Goal: Task Accomplishment & Management: Manage account settings

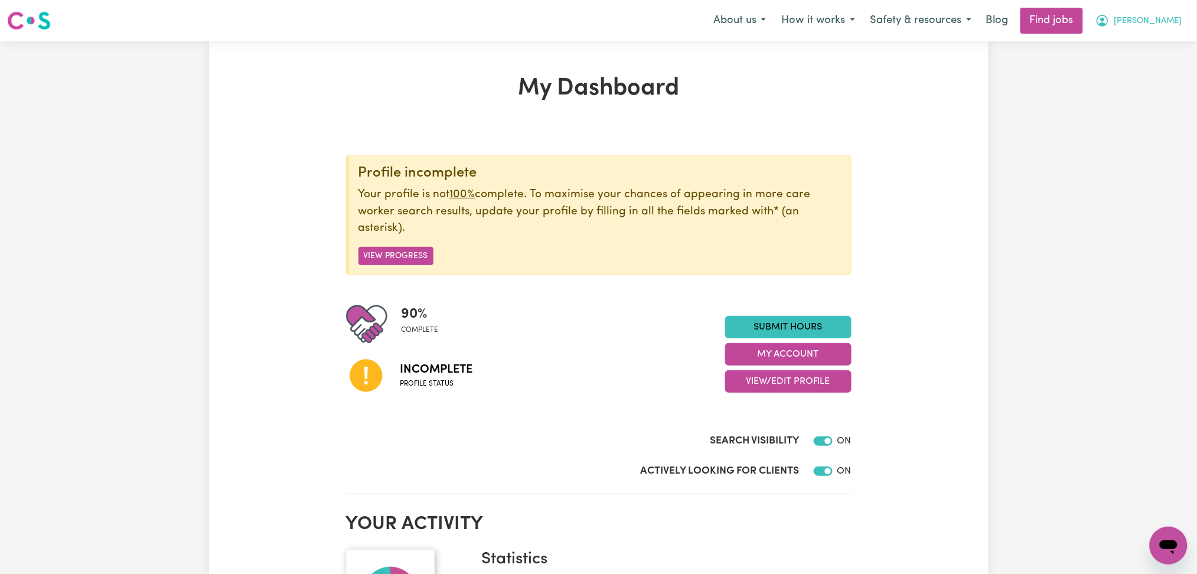
drag, startPoint x: 1178, startPoint y: 21, endPoint x: 1173, endPoint y: 26, distance: 6.7
click at [1178, 21] on span "[PERSON_NAME]" at bounding box center [1148, 21] width 68 height 13
click at [1150, 84] on link "Logout" at bounding box center [1142, 90] width 93 height 22
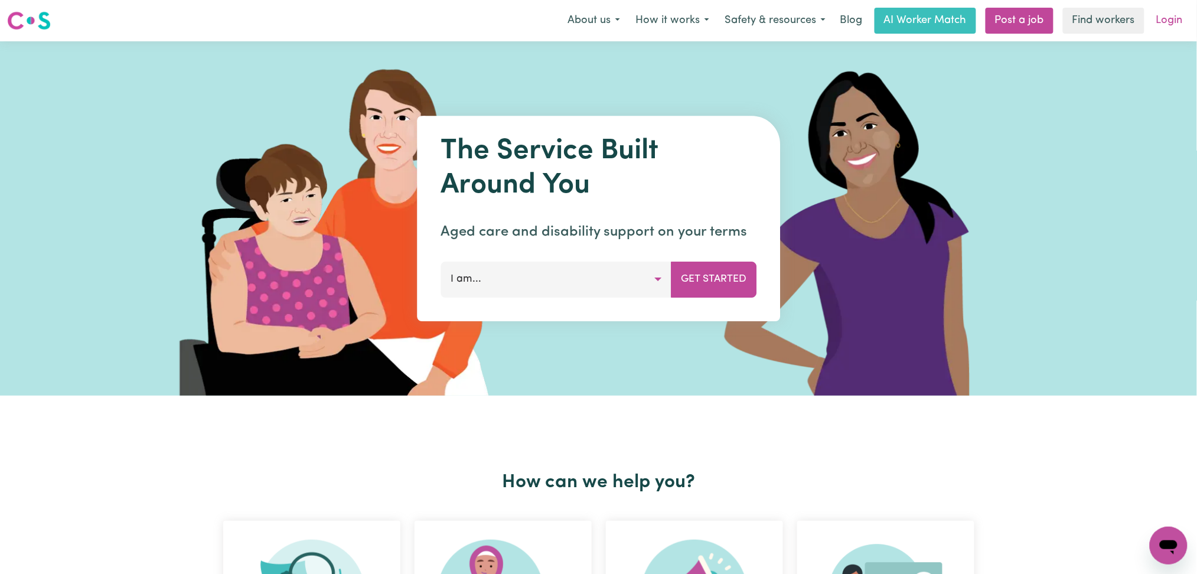
click at [1164, 22] on link "Login" at bounding box center [1169, 21] width 41 height 26
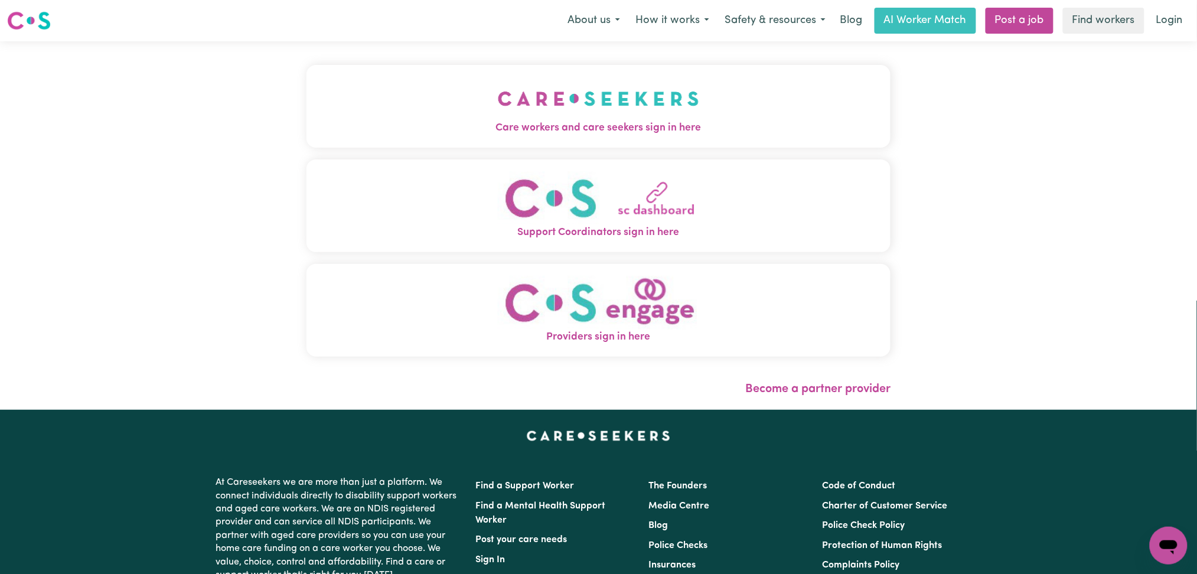
click at [498, 89] on img "Care workers and care seekers sign in here" at bounding box center [598, 99] width 201 height 44
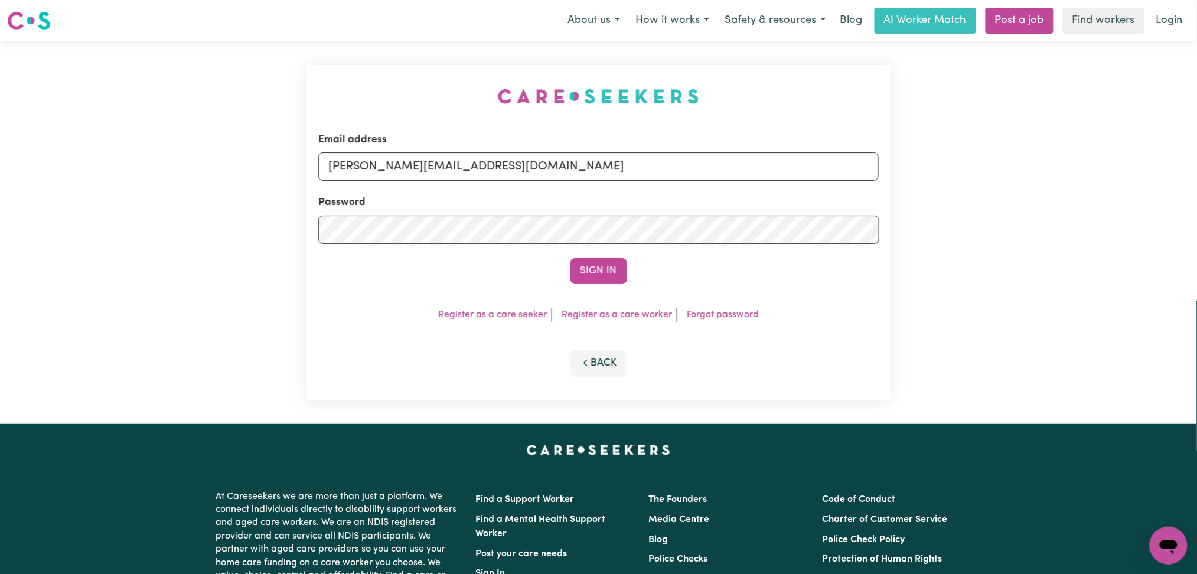
click at [511, 185] on form "Email address [PERSON_NAME][EMAIL_ADDRESS][DOMAIN_NAME] Password Sign In" at bounding box center [598, 208] width 561 height 152
click at [479, 174] on input "[PERSON_NAME][EMAIL_ADDRESS][DOMAIN_NAME]" at bounding box center [598, 166] width 561 height 28
drag, startPoint x: 404, startPoint y: 157, endPoint x: 678, endPoint y: 159, distance: 274.0
click at [678, 157] on input "Superuser~[EMAIL_ADDRESS][DOMAIN_NAME]" at bounding box center [598, 166] width 561 height 28
type input "Superuser~[EMAIL_ADDRESS][DOMAIN_NAME]"
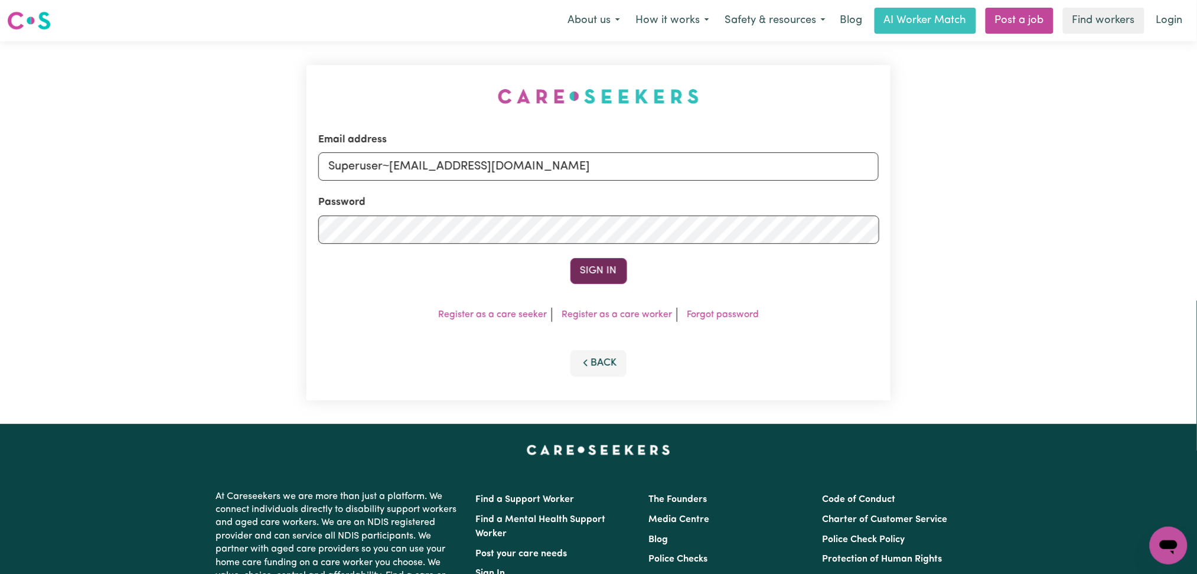
click at [600, 269] on button "Sign In" at bounding box center [598, 271] width 57 height 26
